Goal: Information Seeking & Learning: Compare options

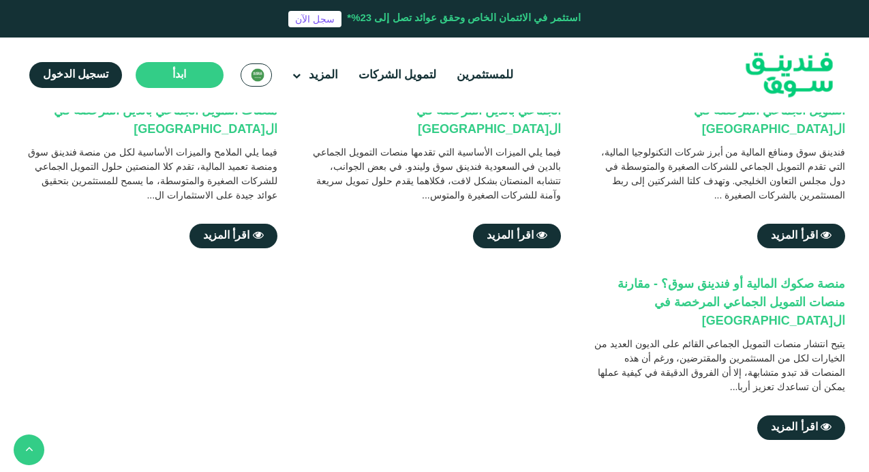
scroll to position [448, 0]
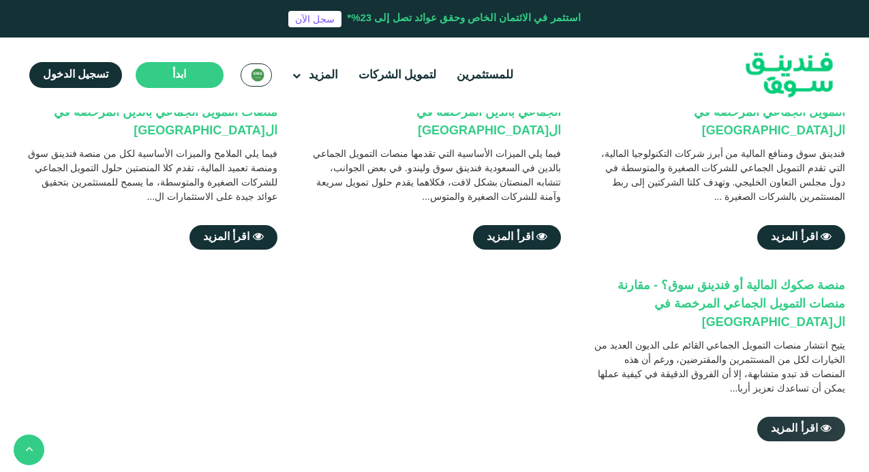
click at [766, 416] on link "اقرأ المزيد" at bounding box center [801, 428] width 88 height 25
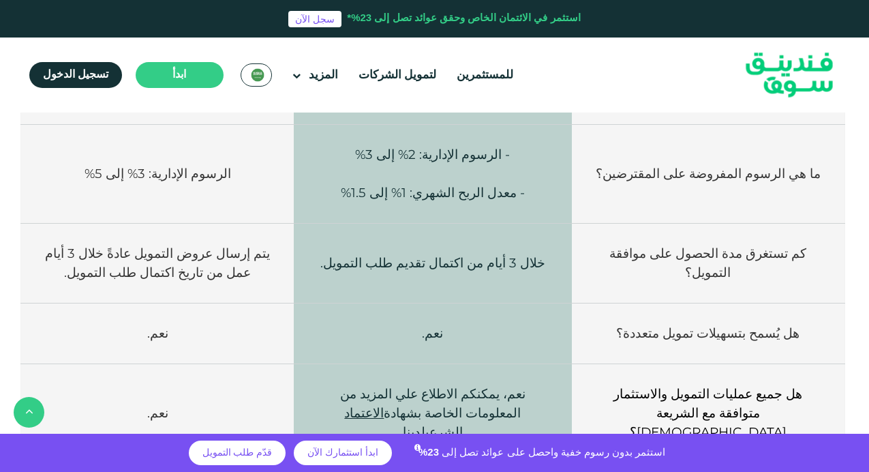
scroll to position [2778, 0]
